Goal: Transaction & Acquisition: Purchase product/service

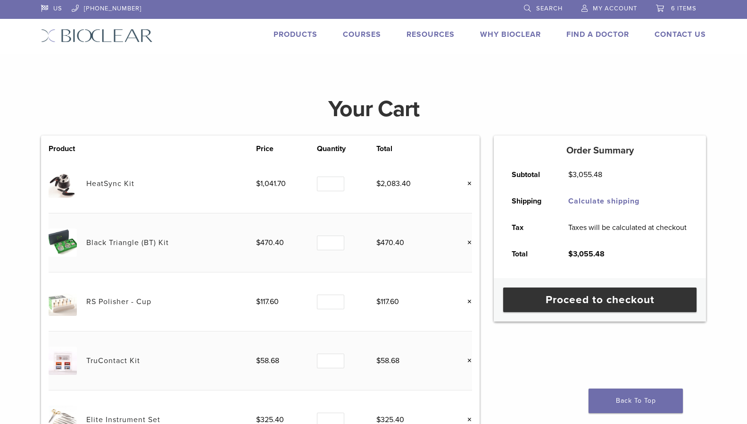
scroll to position [94, 0]
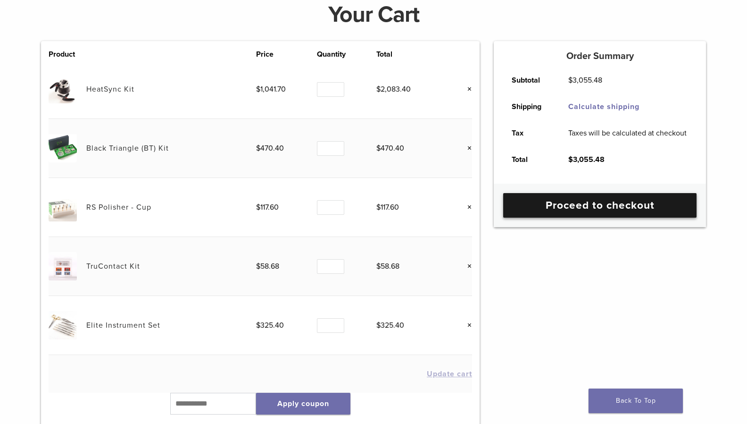
click at [614, 210] on link "Proceed to checkout" at bounding box center [599, 205] width 193 height 25
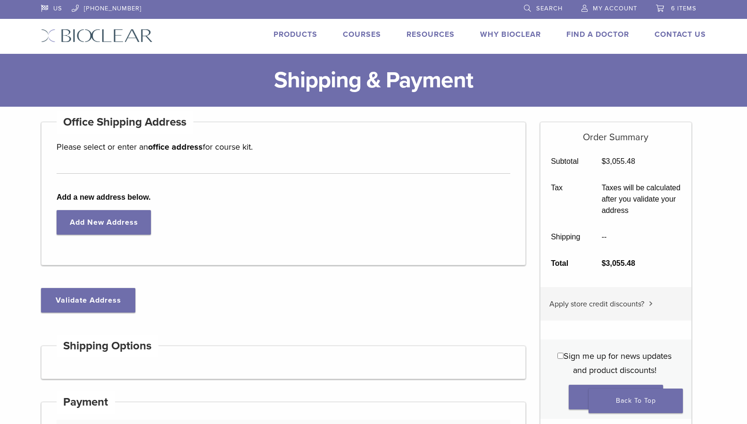
click at [688, 9] on span "6 items" at bounding box center [683, 9] width 25 height 8
click at [661, 9] on link "6 items" at bounding box center [676, 7] width 41 height 14
click at [670, 10] on link "6 items" at bounding box center [676, 7] width 41 height 14
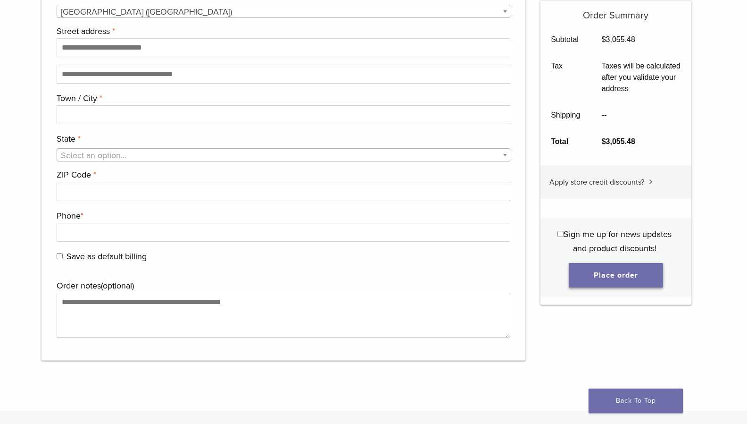
scroll to position [944, 0]
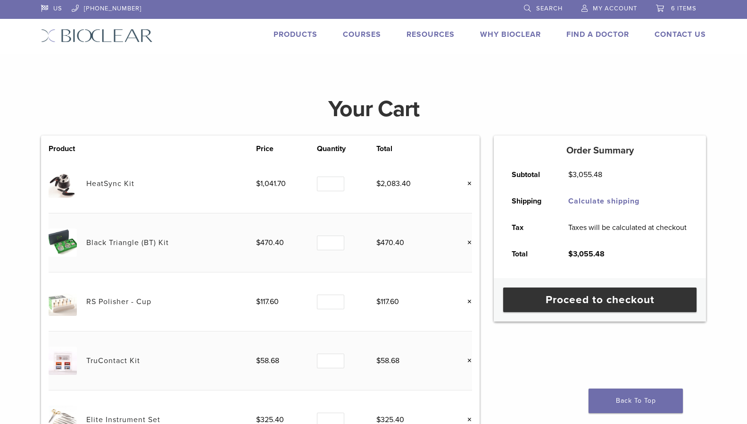
scroll to position [97, 0]
